Goal: Information Seeking & Learning: Learn about a topic

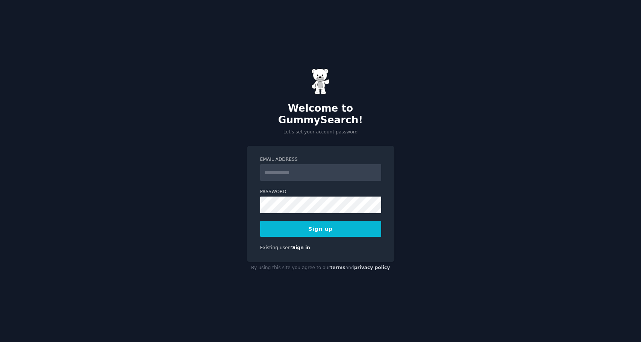
click at [281, 164] on input "Email Address" at bounding box center [320, 172] width 121 height 17
type input "**********"
click at [260, 221] on button "Sign up" at bounding box center [320, 229] width 121 height 16
click at [311, 223] on div "Sign up" at bounding box center [320, 229] width 121 height 16
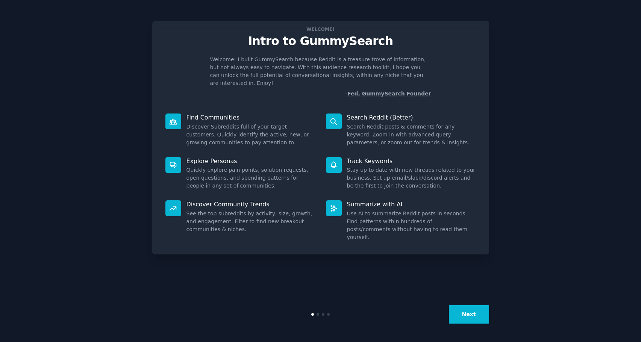
click at [478, 314] on button "Next" at bounding box center [469, 314] width 40 height 18
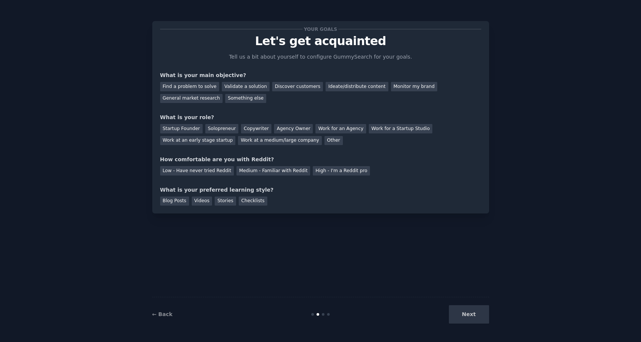
click at [463, 314] on div "Next" at bounding box center [432, 314] width 112 height 18
click at [471, 314] on div "Next" at bounding box center [432, 314] width 112 height 18
click at [476, 316] on div "Next" at bounding box center [432, 314] width 112 height 18
click at [469, 315] on div "Next" at bounding box center [432, 314] width 112 height 18
click at [467, 314] on div "Next" at bounding box center [432, 314] width 112 height 18
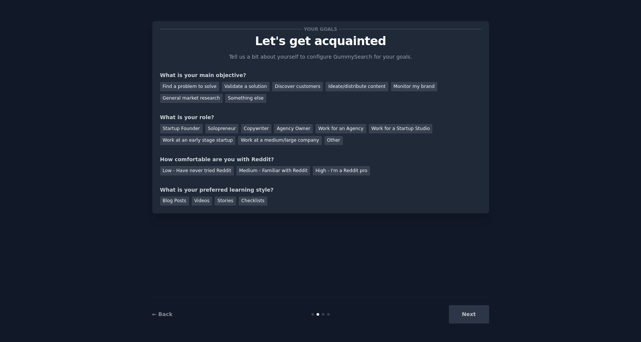
click at [463, 316] on div "Next" at bounding box center [432, 314] width 112 height 18
click at [200, 88] on div "Find a problem to solve" at bounding box center [189, 86] width 59 height 9
click at [246, 131] on div "Copywriter" at bounding box center [256, 128] width 30 height 9
click at [221, 173] on div "Low - Have never tried Reddit" at bounding box center [197, 170] width 74 height 9
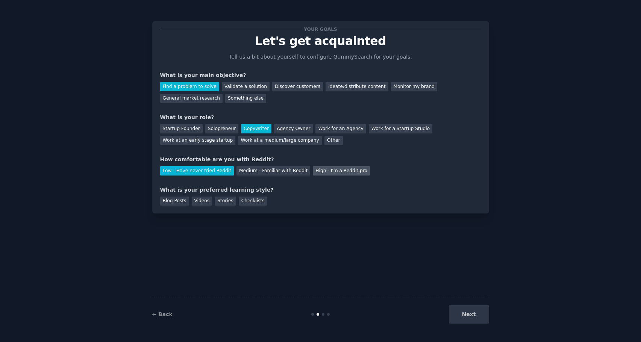
click at [314, 171] on div "High - I'm a Reddit pro" at bounding box center [341, 170] width 57 height 9
click at [208, 168] on div "Low - Have never tried Reddit" at bounding box center [197, 170] width 74 height 9
click at [239, 198] on div "Checklists" at bounding box center [253, 201] width 29 height 9
click at [476, 311] on button "Next" at bounding box center [469, 314] width 40 height 18
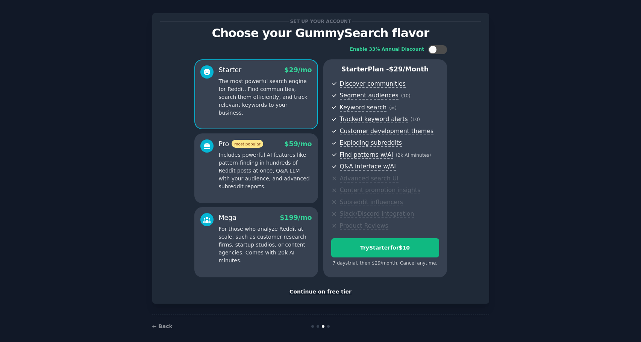
scroll to position [15, 0]
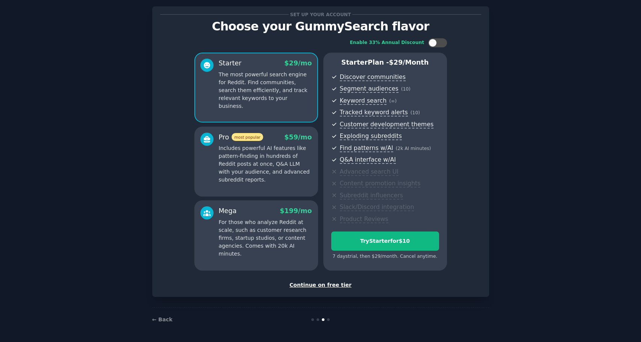
click at [330, 286] on div "Continue on free tier" at bounding box center [320, 285] width 321 height 8
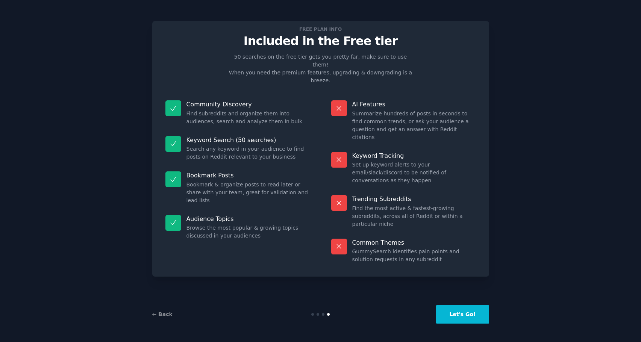
click at [468, 314] on button "Let's Go!" at bounding box center [462, 314] width 53 height 18
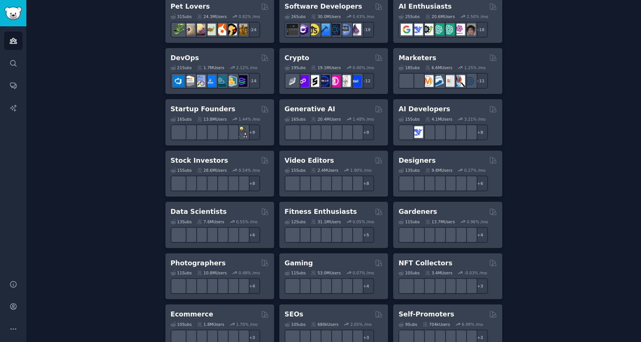
scroll to position [150, 0]
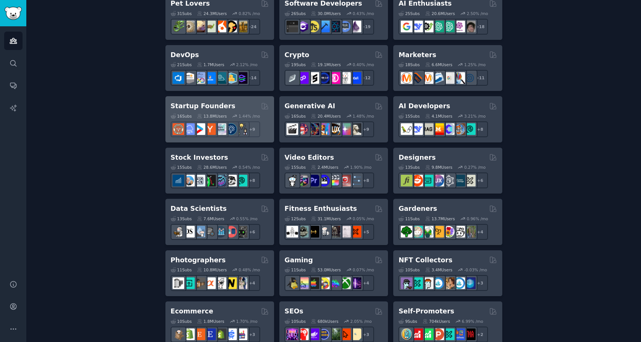
click at [207, 104] on h2 "Startup Founders" at bounding box center [203, 105] width 65 height 9
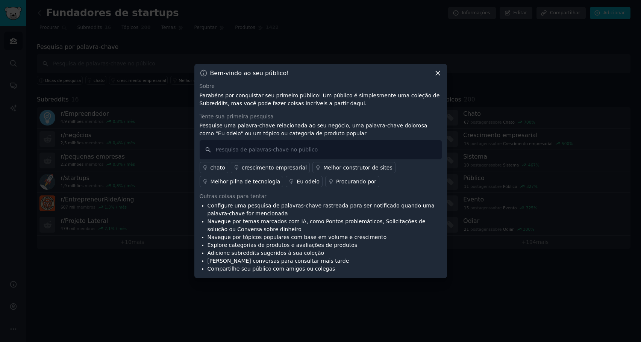
click at [436, 72] on icon at bounding box center [437, 73] width 4 height 4
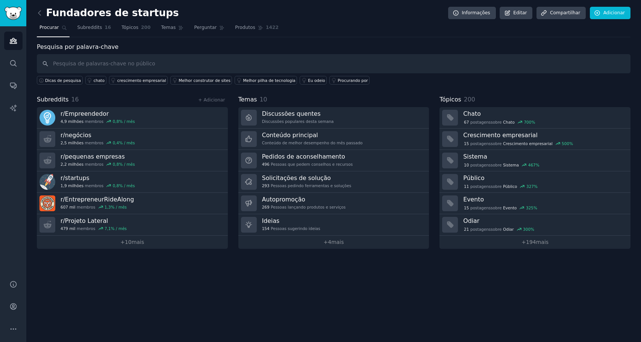
drag, startPoint x: 364, startPoint y: 38, endPoint x: 296, endPoint y: 42, distance: 67.7
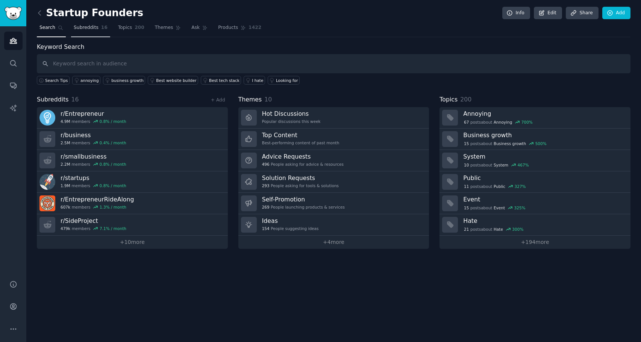
click at [81, 24] on link "Subreddits 16" at bounding box center [90, 29] width 39 height 15
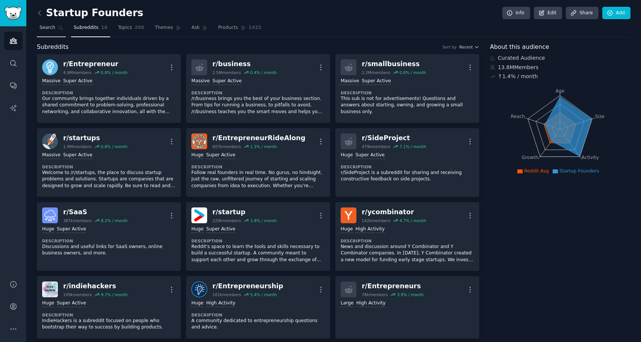
click at [51, 26] on span "Search" at bounding box center [47, 27] width 16 height 7
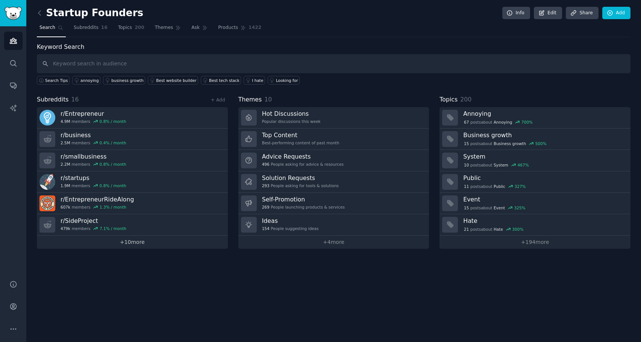
click at [117, 239] on link "+ 10 more" at bounding box center [132, 242] width 191 height 13
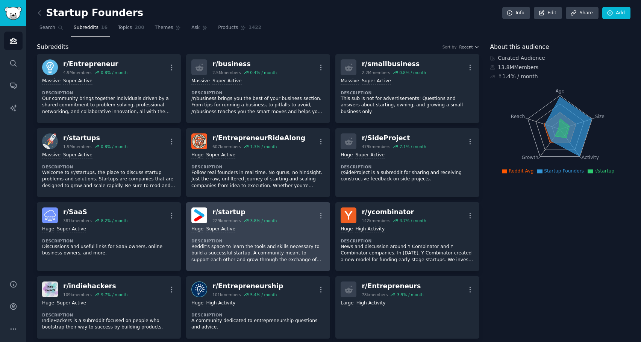
click at [224, 212] on div "r/ startup" at bounding box center [244, 211] width 64 height 9
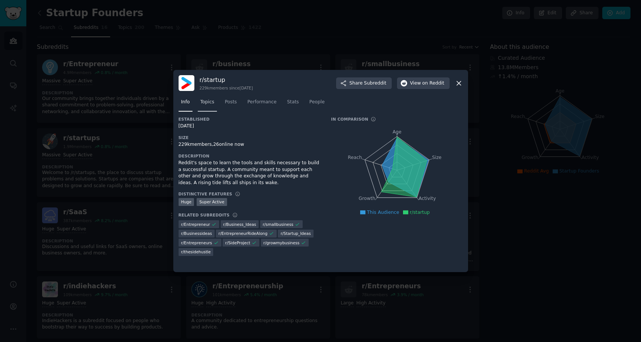
click at [205, 98] on link "Topics" at bounding box center [207, 103] width 19 height 15
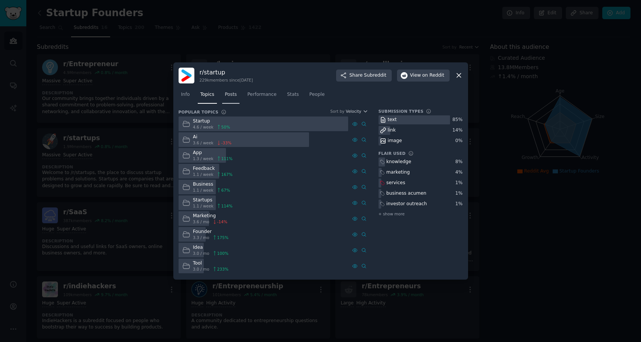
click at [231, 95] on span "Posts" at bounding box center [231, 94] width 12 height 7
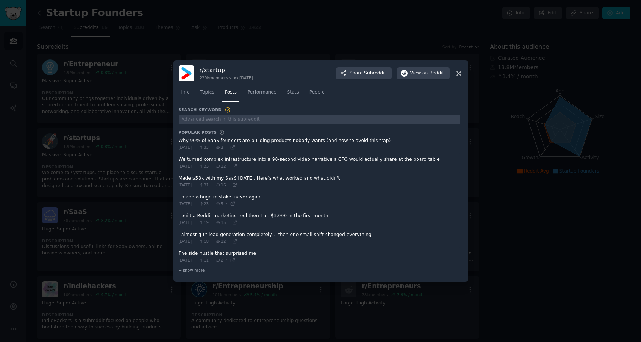
click at [287, 141] on span at bounding box center [318, 144] width 281 height 18
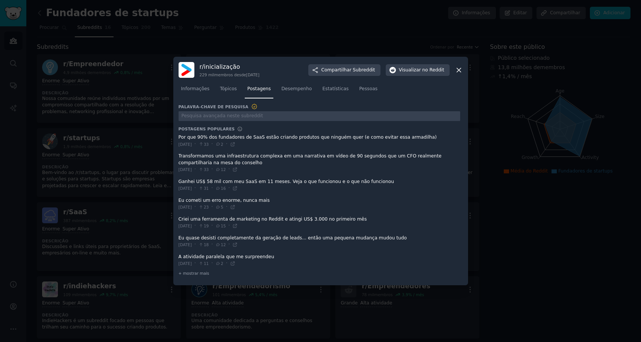
click at [370, 137] on span at bounding box center [318, 141] width 281 height 18
click at [240, 183] on span at bounding box center [318, 185] width 281 height 18
click at [236, 177] on span at bounding box center [318, 185] width 281 height 18
click at [195, 185] on div "Ganhei US$ 58 mil com meu SaaS em 11 meses. Veja o que funcionou e o que não fu…" at bounding box center [318, 184] width 281 height 13
click at [187, 189] on font "[DATE]" at bounding box center [185, 188] width 14 height 5
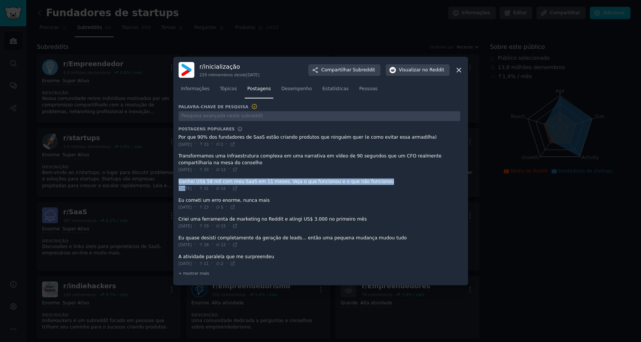
drag, startPoint x: 187, startPoint y: 189, endPoint x: 199, endPoint y: 176, distance: 17.8
click at [199, 179] on div "Ganhei US$ 58 mil com meu SaaS em 11 meses. Veja o que funcionou e o que não fu…" at bounding box center [318, 184] width 281 height 13
click at [199, 175] on span at bounding box center [318, 162] width 281 height 25
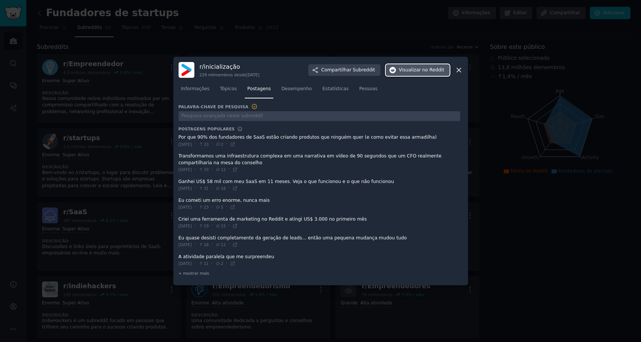
click at [422, 67] on span "Visualizar no Reddit" at bounding box center [421, 70] width 45 height 7
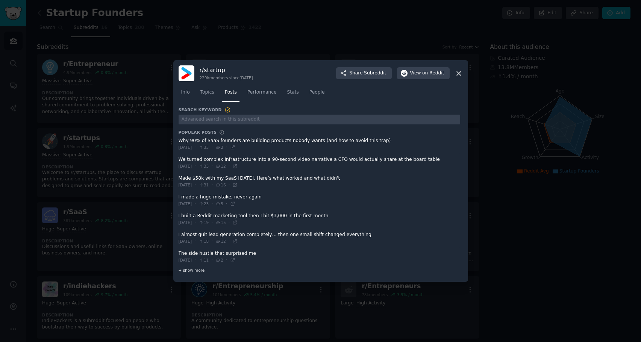
click at [189, 267] on div "+ show more" at bounding box center [318, 270] width 281 height 8
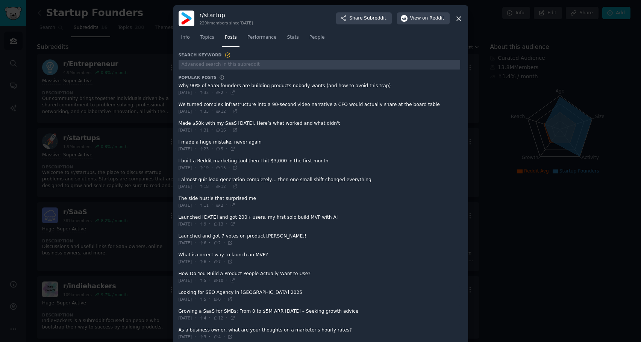
click at [455, 16] on icon at bounding box center [459, 19] width 8 height 8
